Goal: Transaction & Acquisition: Purchase product/service

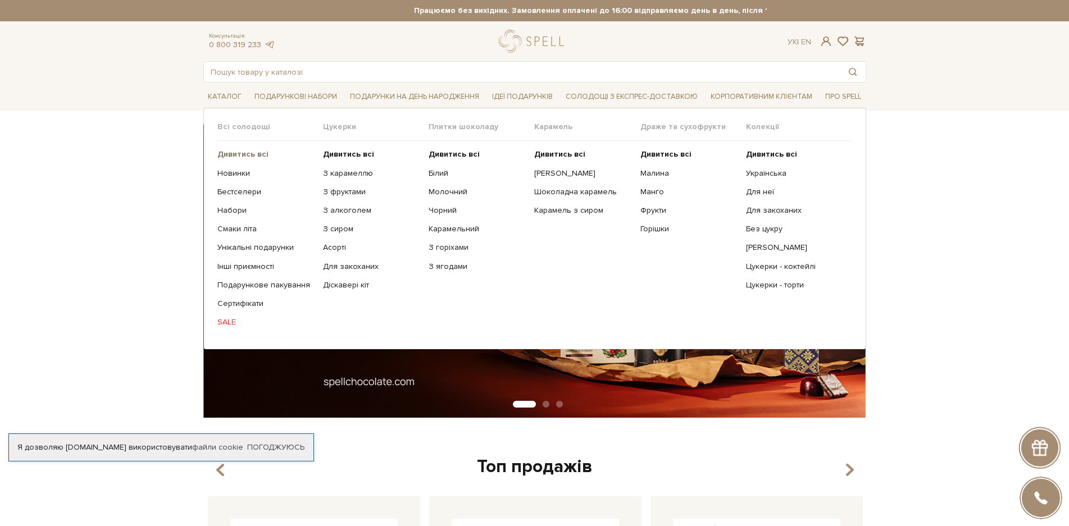
click at [244, 156] on b "Дивитись всі" at bounding box center [242, 154] width 51 height 10
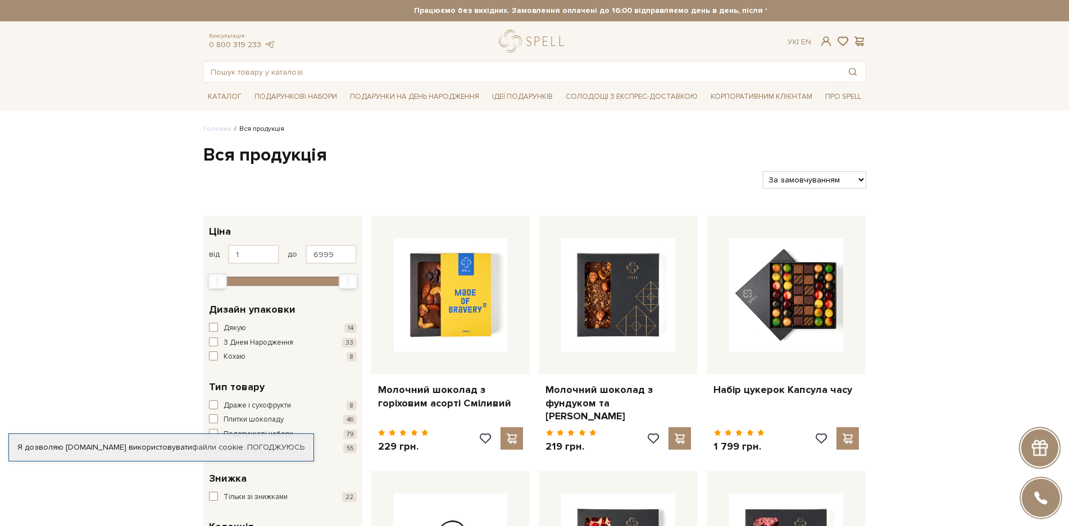
click at [849, 179] on select "За замовчуванням За Ціною (зростання) За Ціною (зменшення) Новинки За популярні…" at bounding box center [814, 179] width 103 height 17
select select "[URL][DOMAIN_NAME]"
click at [763, 171] on select "За замовчуванням За Ціною (зростання) За Ціною (зменшення) Новинки За популярні…" at bounding box center [814, 179] width 103 height 17
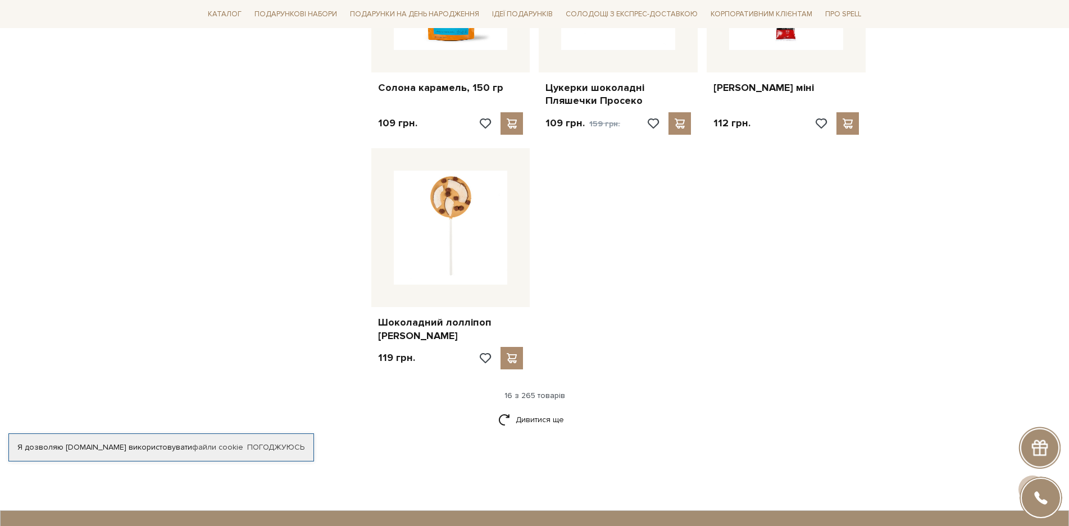
scroll to position [1292, 0]
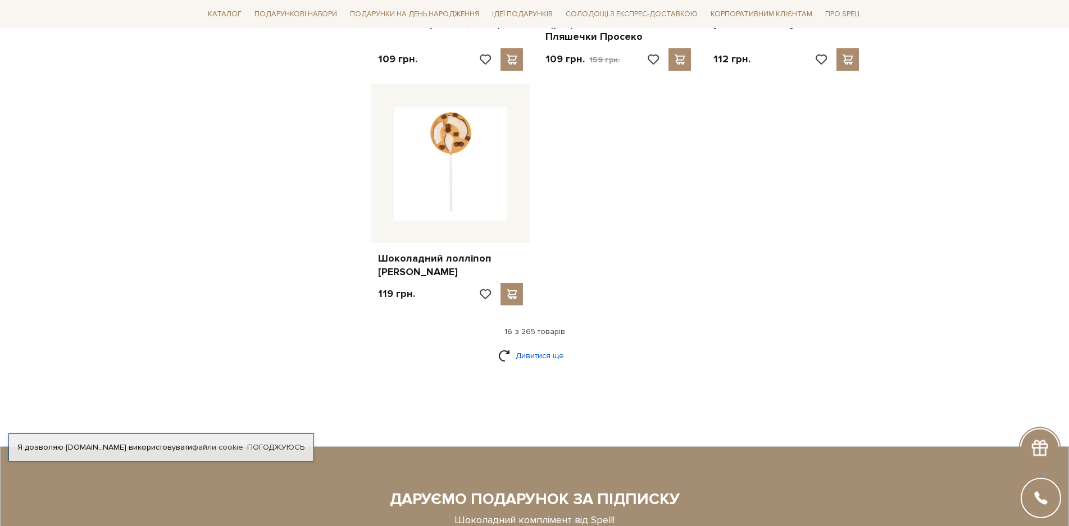
click at [550, 346] on link "Дивитися ще" at bounding box center [534, 356] width 73 height 20
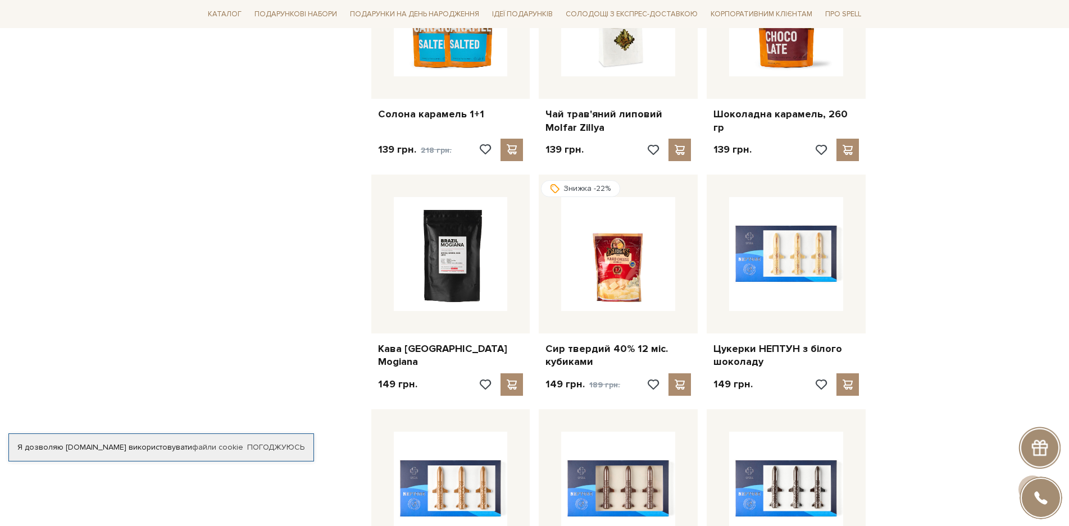
scroll to position [2190, 0]
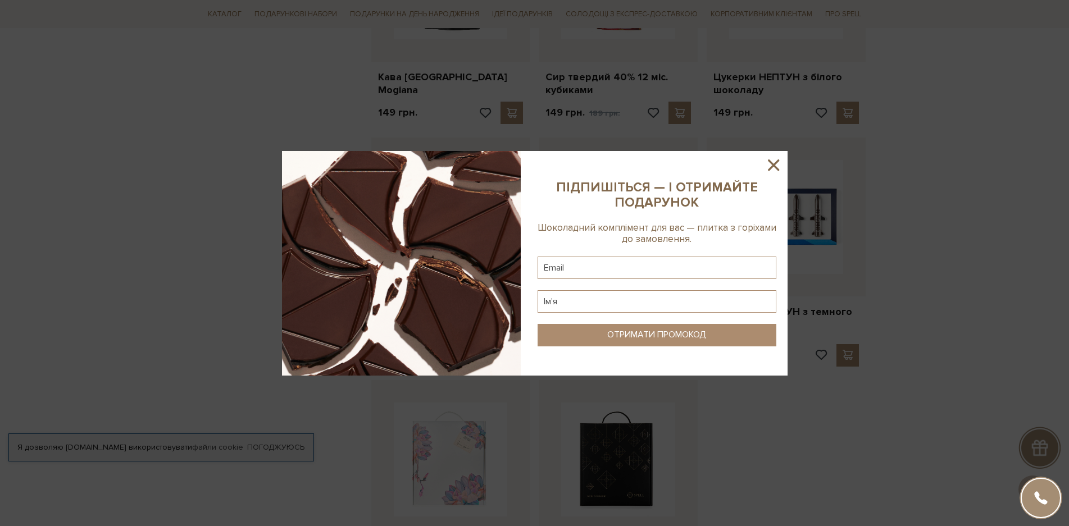
click at [774, 167] on icon at bounding box center [773, 164] width 11 height 11
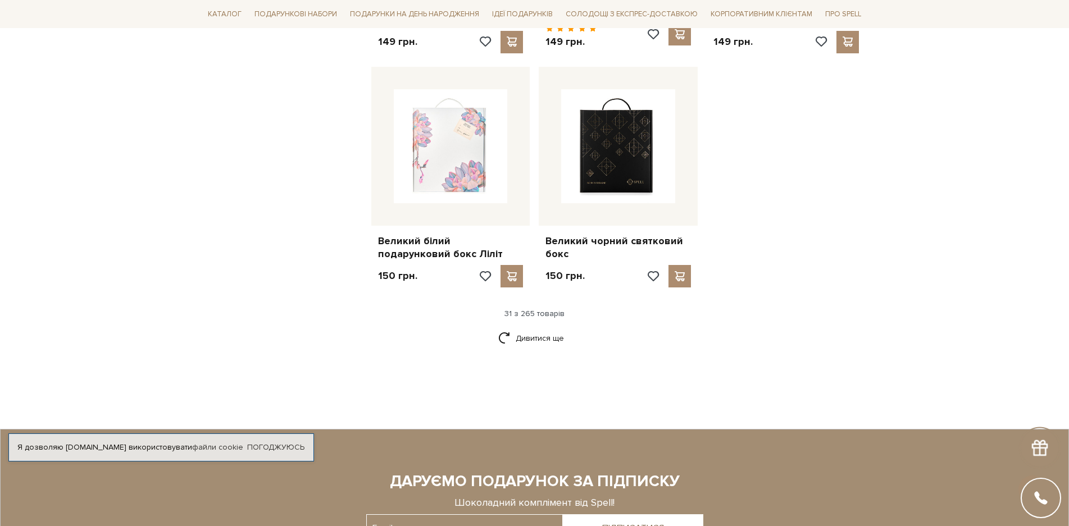
scroll to position [2527, 0]
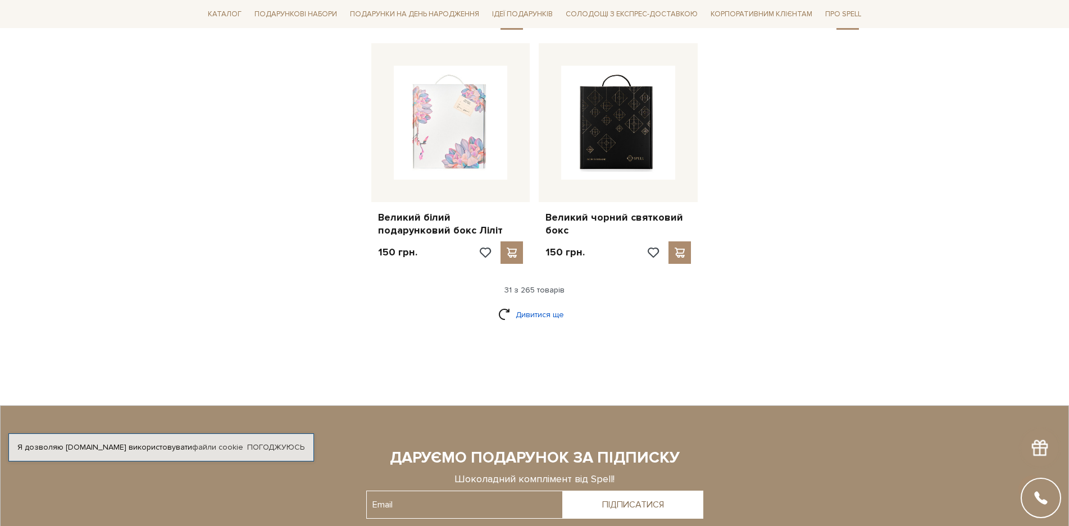
click at [519, 305] on link "Дивитися ще" at bounding box center [534, 315] width 73 height 20
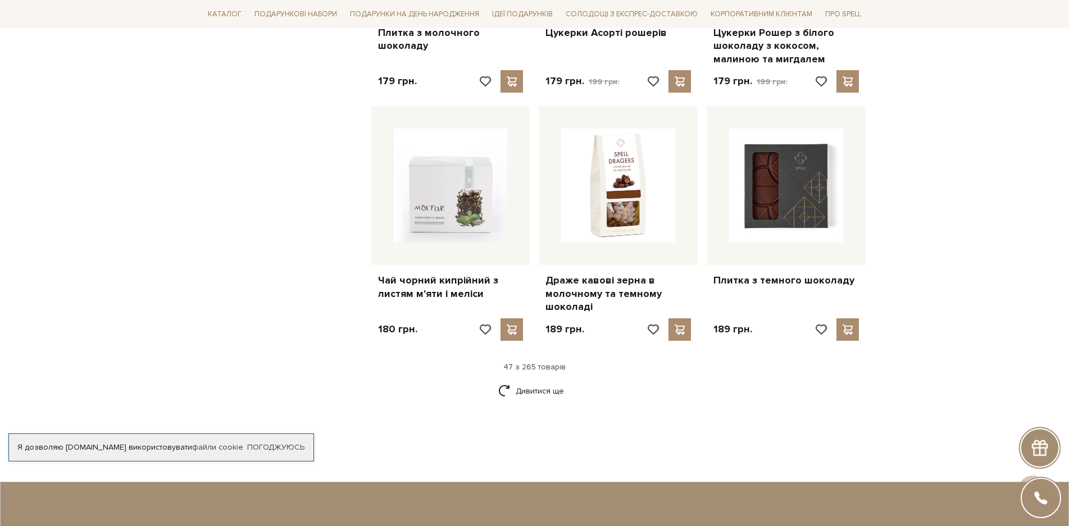
scroll to position [3763, 0]
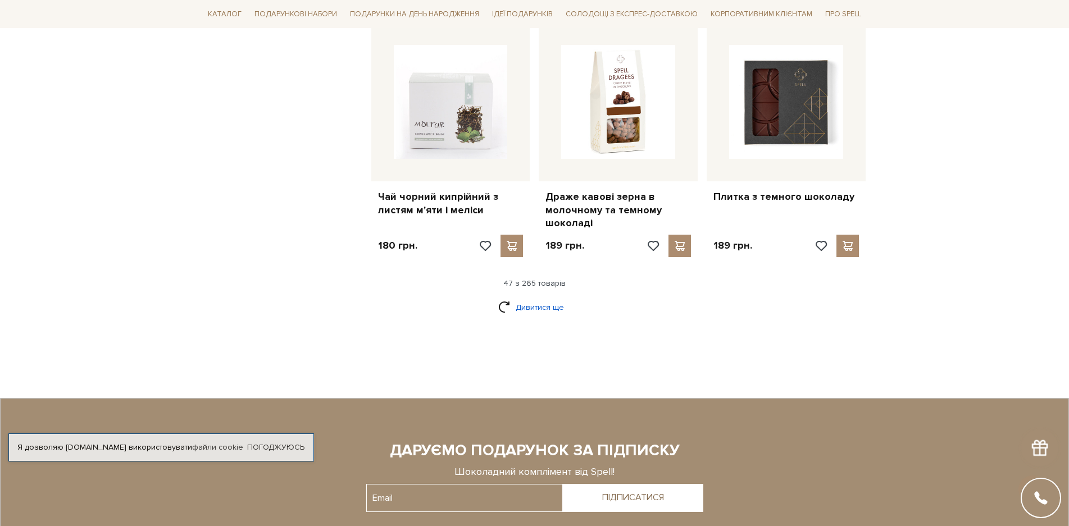
click at [540, 298] on link "Дивитися ще" at bounding box center [534, 308] width 73 height 20
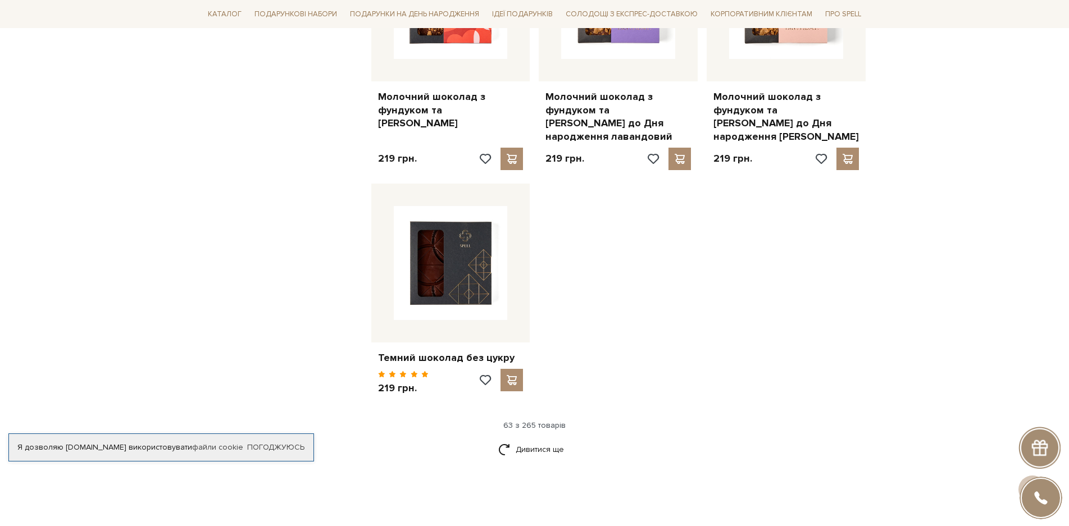
scroll to position [5167, 0]
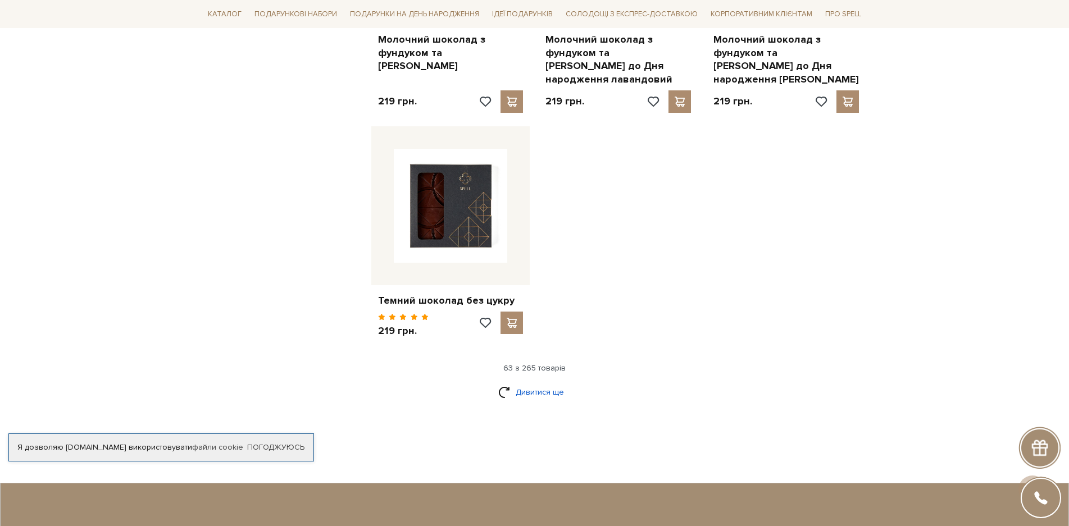
click at [540, 382] on link "Дивитися ще" at bounding box center [534, 392] width 73 height 20
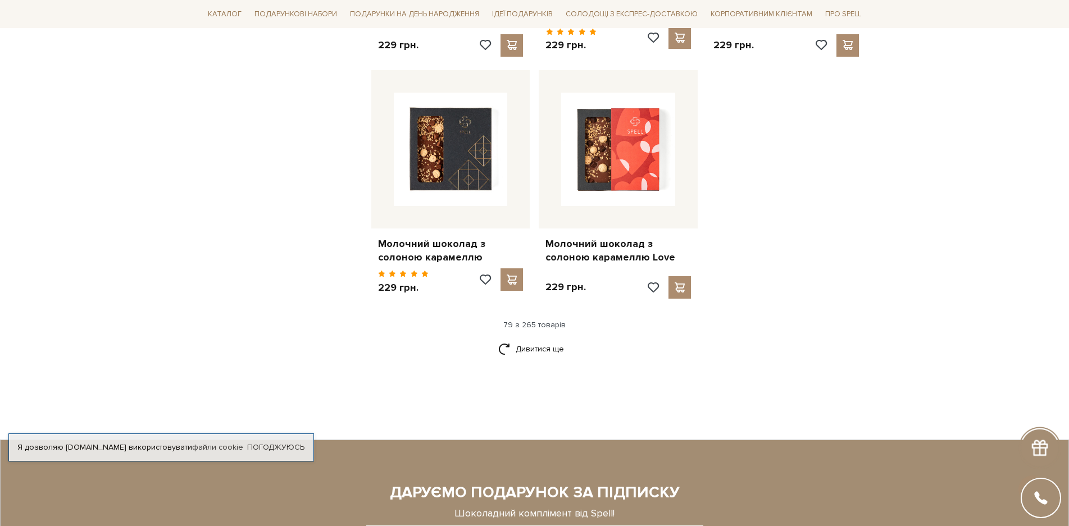
scroll to position [6514, 0]
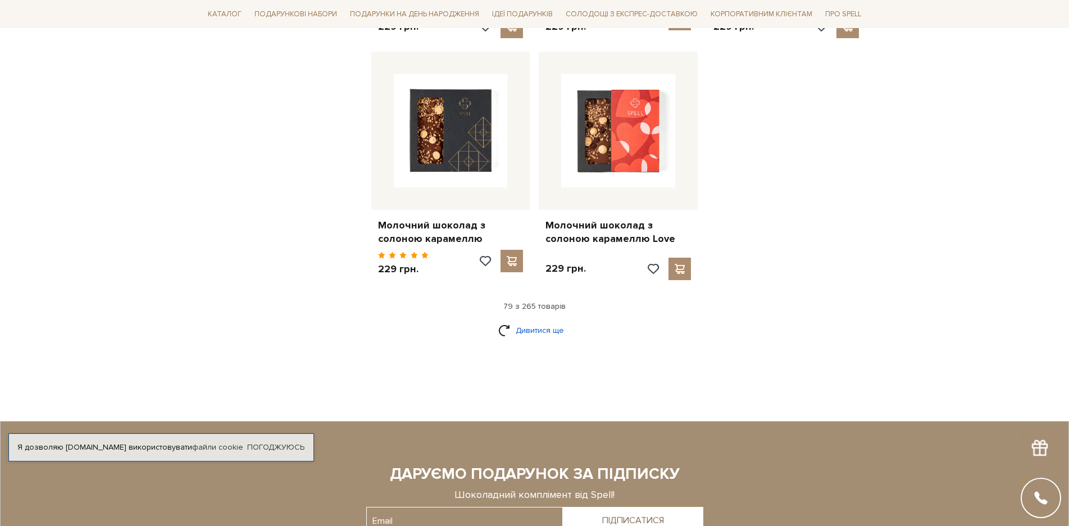
click at [545, 321] on link "Дивитися ще" at bounding box center [534, 331] width 73 height 20
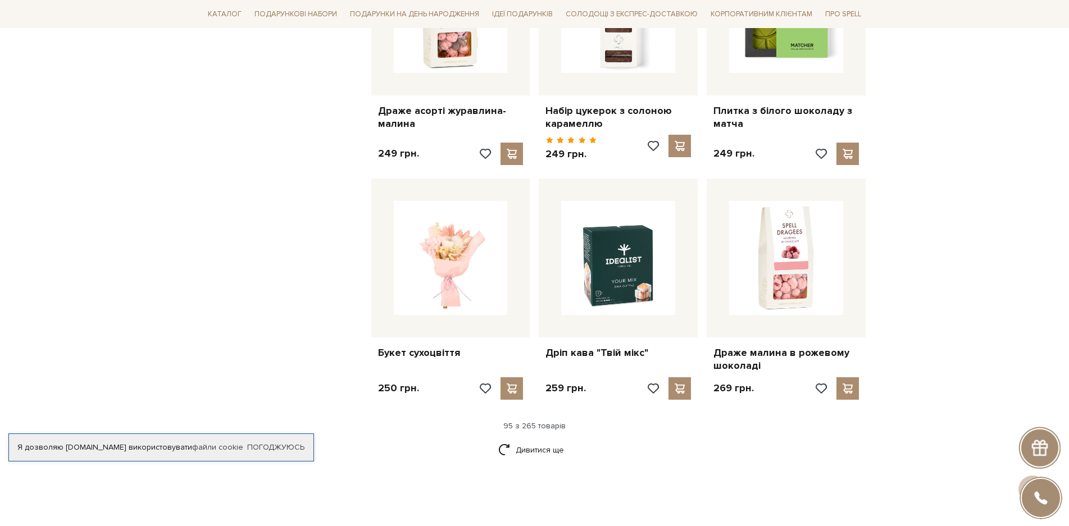
scroll to position [7694, 0]
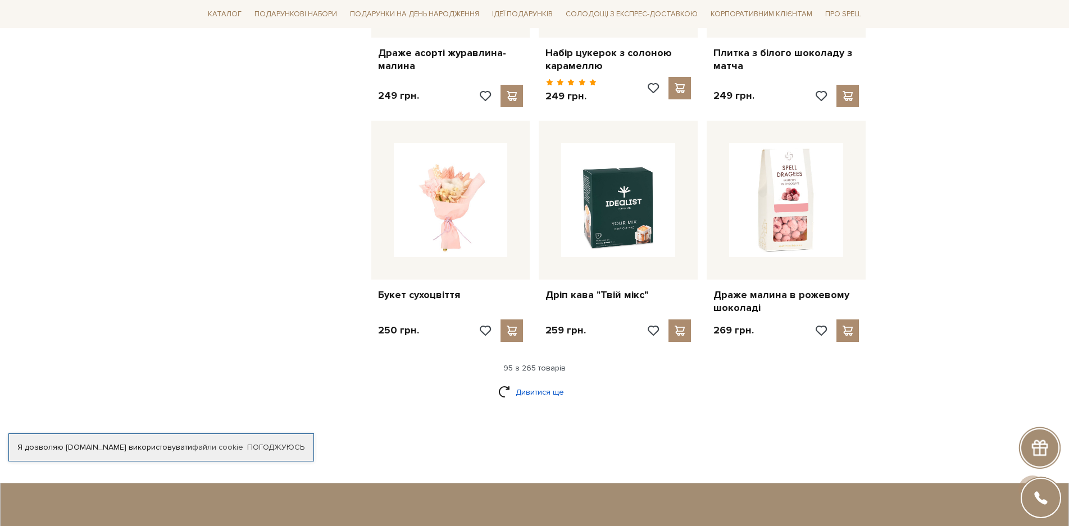
click at [531, 382] on link "Дивитися ще" at bounding box center [534, 392] width 73 height 20
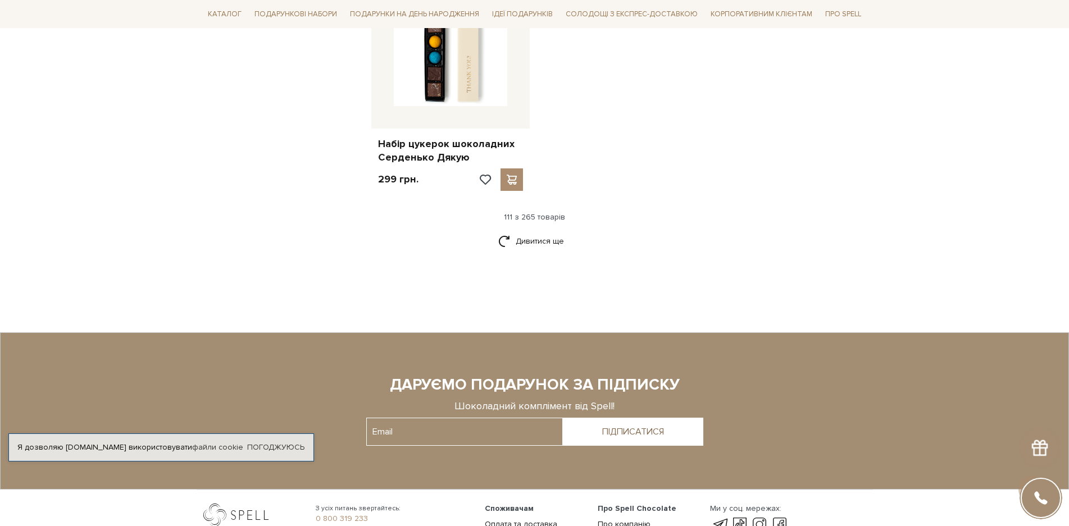
scroll to position [9322, 0]
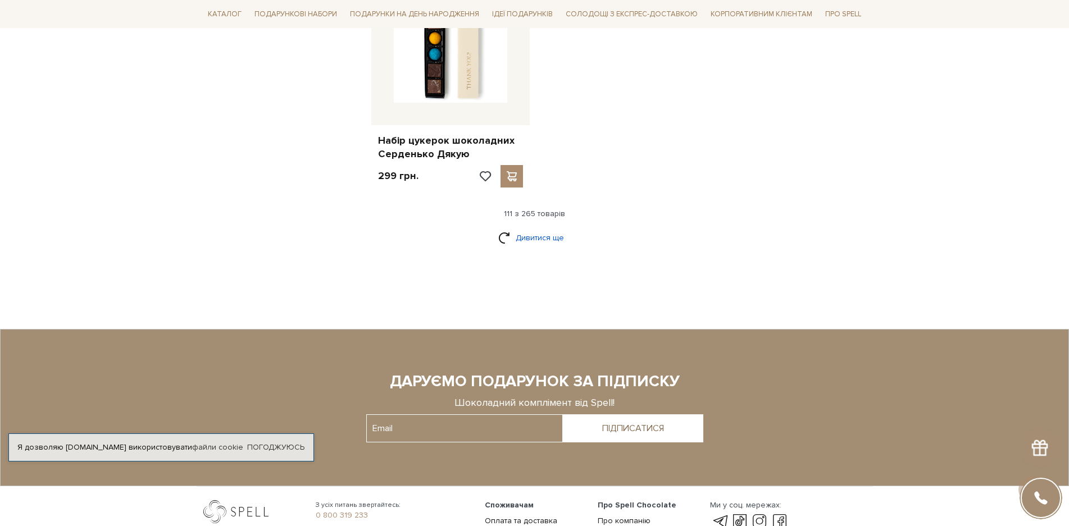
click at [540, 228] on link "Дивитися ще" at bounding box center [534, 238] width 73 height 20
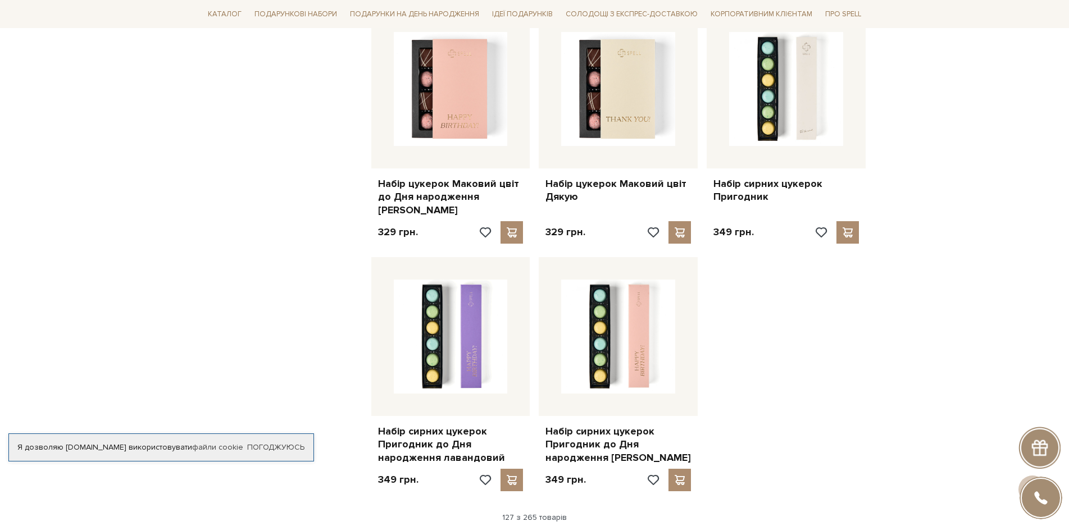
scroll to position [10333, 0]
